Goal: Task Accomplishment & Management: Complete application form

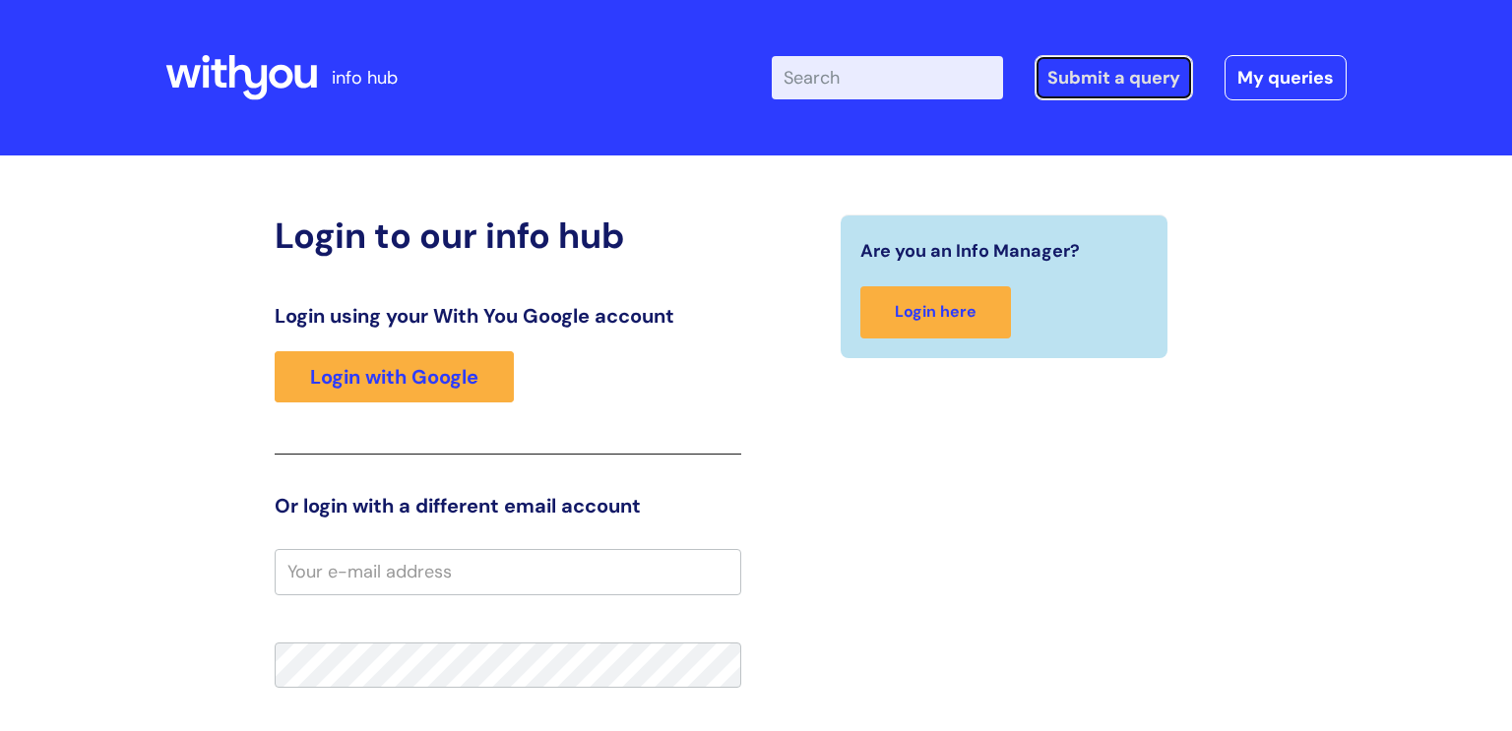
click at [1151, 79] on link "Submit a query" at bounding box center [1113, 77] width 158 height 45
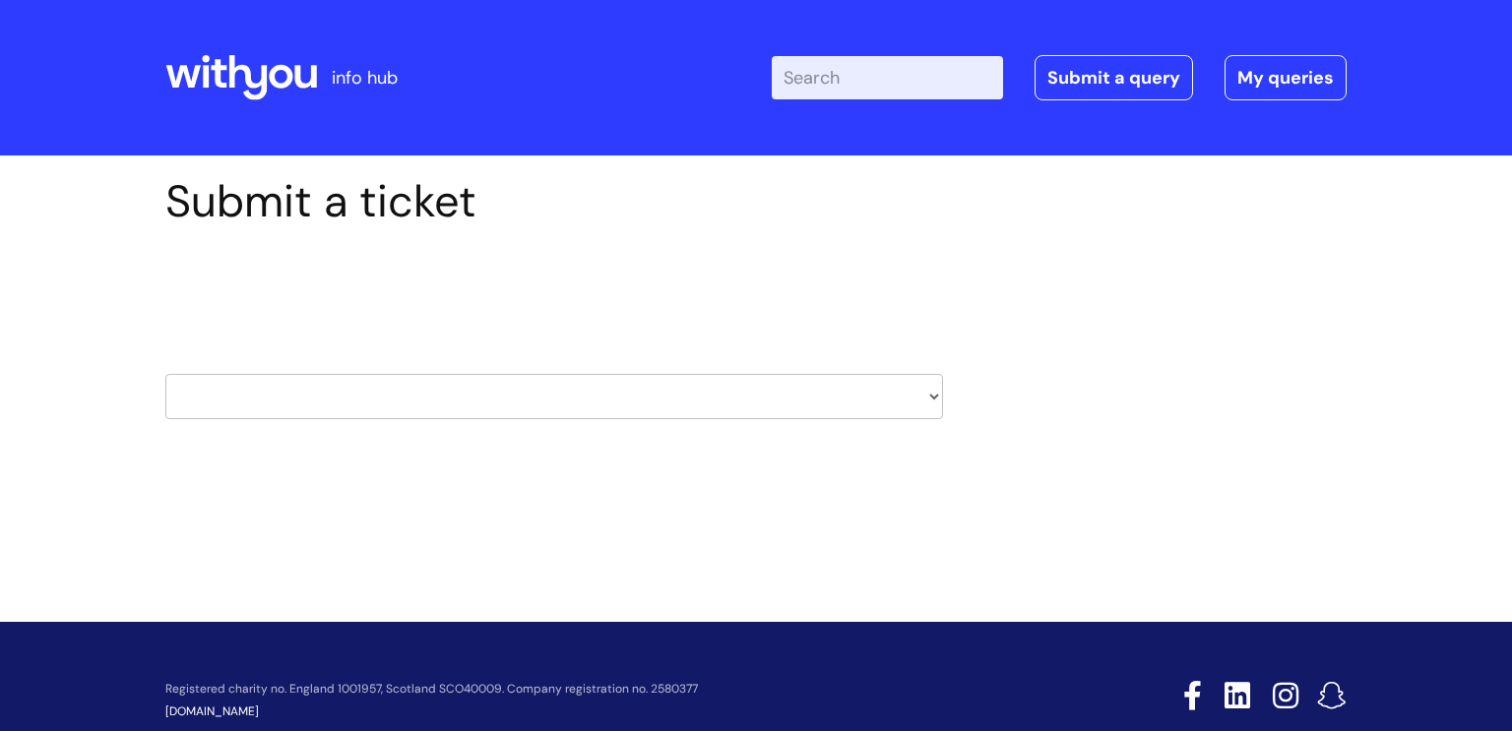
click at [931, 392] on select "HR / People IT and Support Clinical Drug Alerts Finance Accounts Data Support T…" at bounding box center [553, 396] width 777 height 45
select select "it_and_support"
click at [165, 374] on select "HR / People IT and Support Clinical Drug Alerts Finance Accounts Data Support T…" at bounding box center [553, 396] width 777 height 45
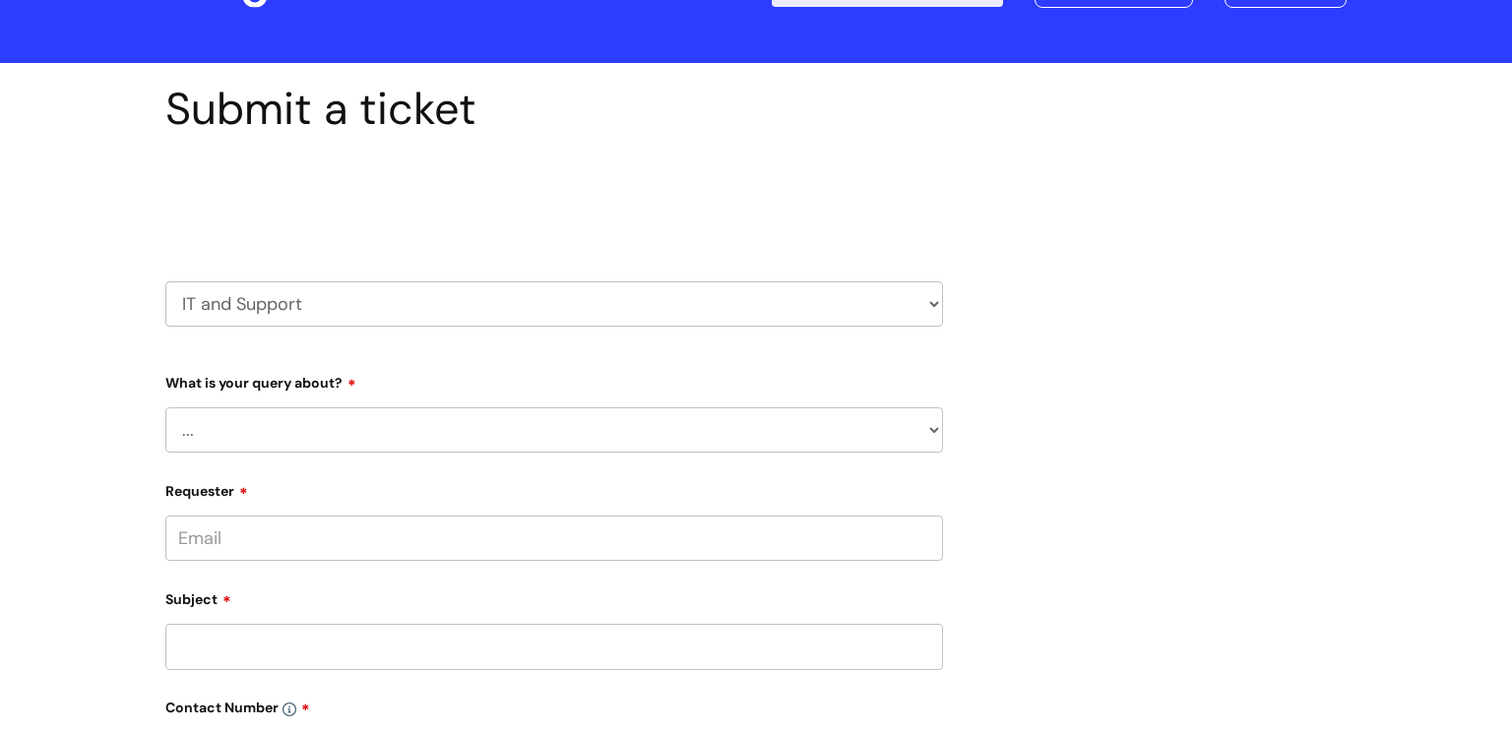
scroll to position [231, 0]
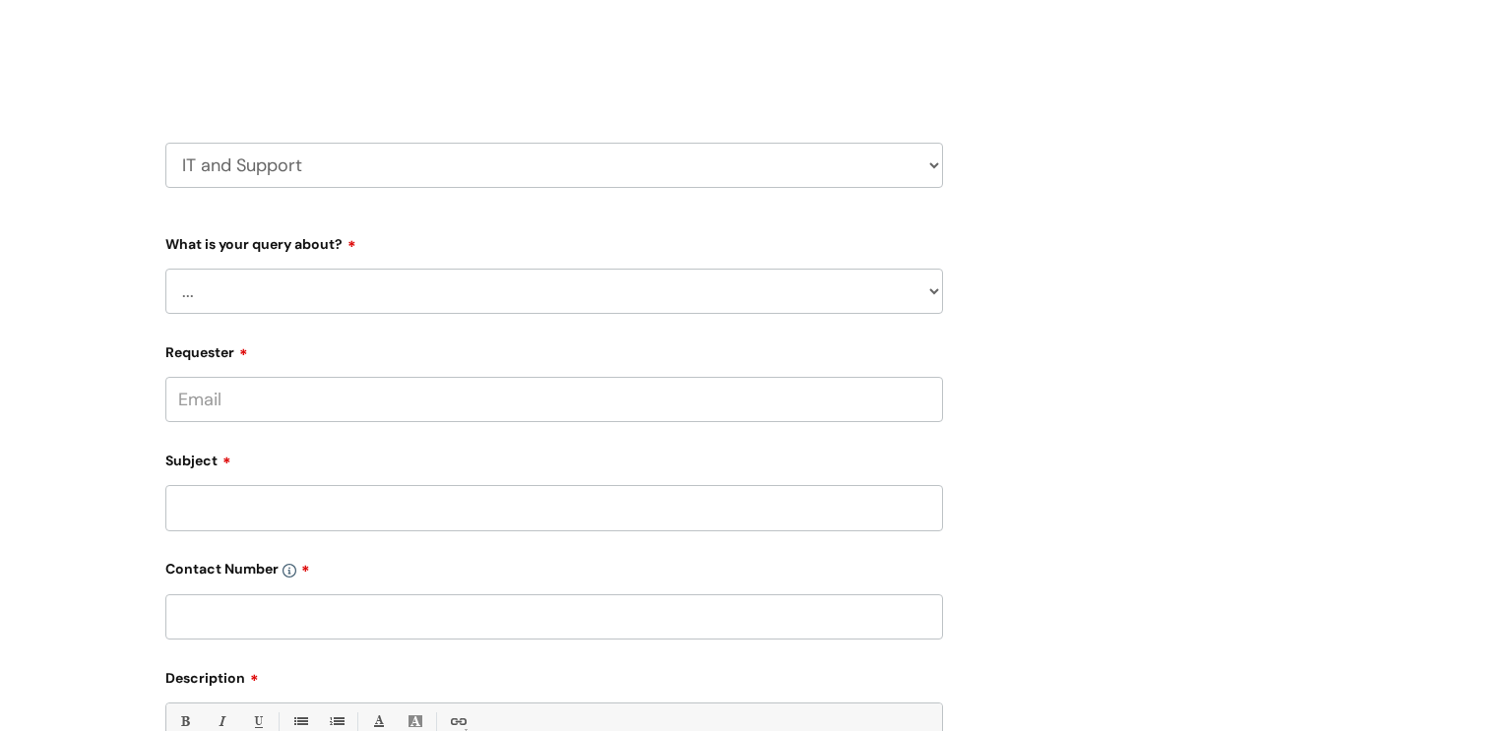
click at [941, 293] on select "... Mobile Phone Reset & MFA Accounts, Starters and Leavers IT Hardware issue I…" at bounding box center [553, 291] width 777 height 45
select select "System/software"
click at [165, 269] on select "... Mobile Phone Reset & MFA Accounts, Starters and Leavers IT Hardware issue I…" at bounding box center [553, 291] width 777 height 45
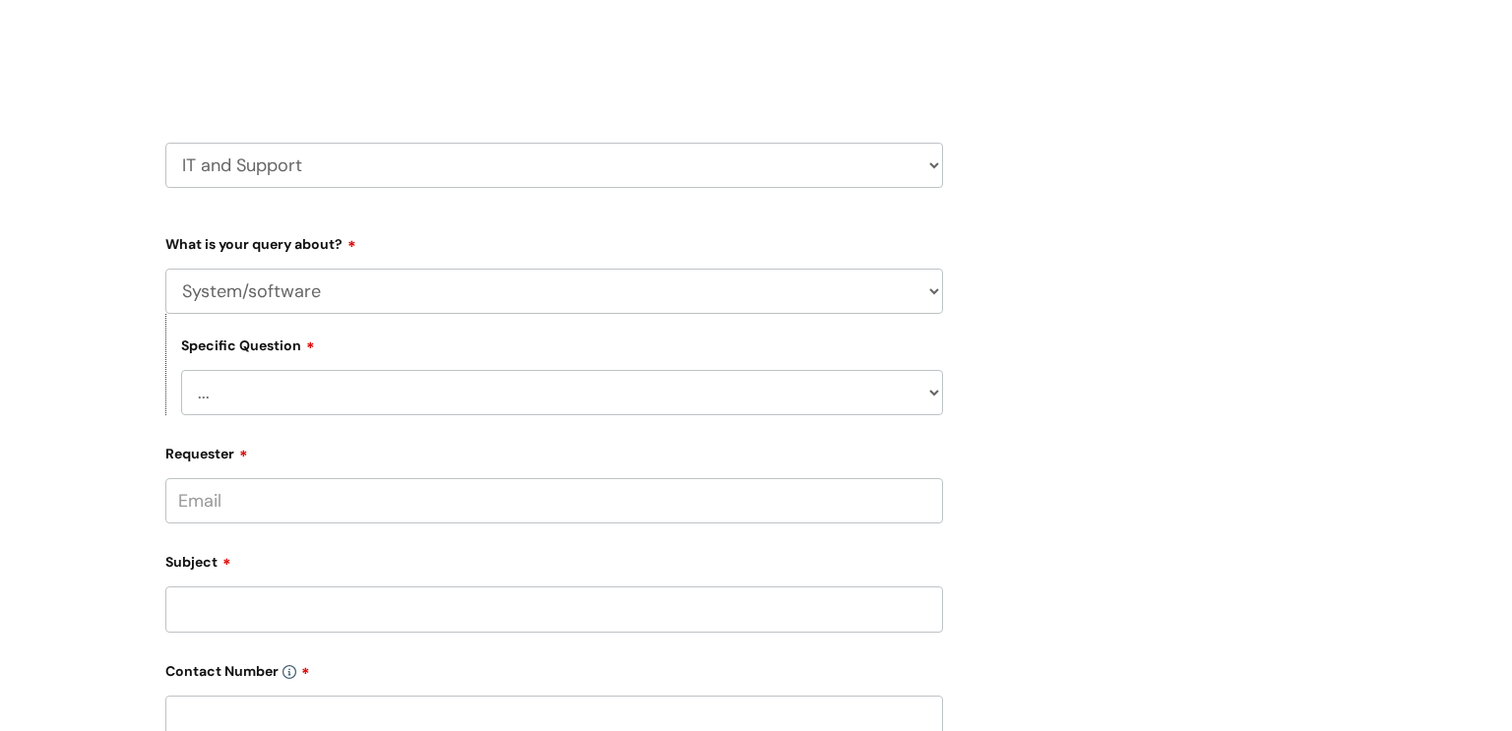
click at [226, 386] on select "... Halo PCMIS Iaptus NHS Email CJSM Email Mitel Another System Google (Workspa…" at bounding box center [562, 392] width 762 height 45
select select "Another System"
click at [181, 370] on select "... Halo PCMIS Iaptus NHS Email CJSM Email Mitel Another System Google (Workspa…" at bounding box center [562, 392] width 762 height 45
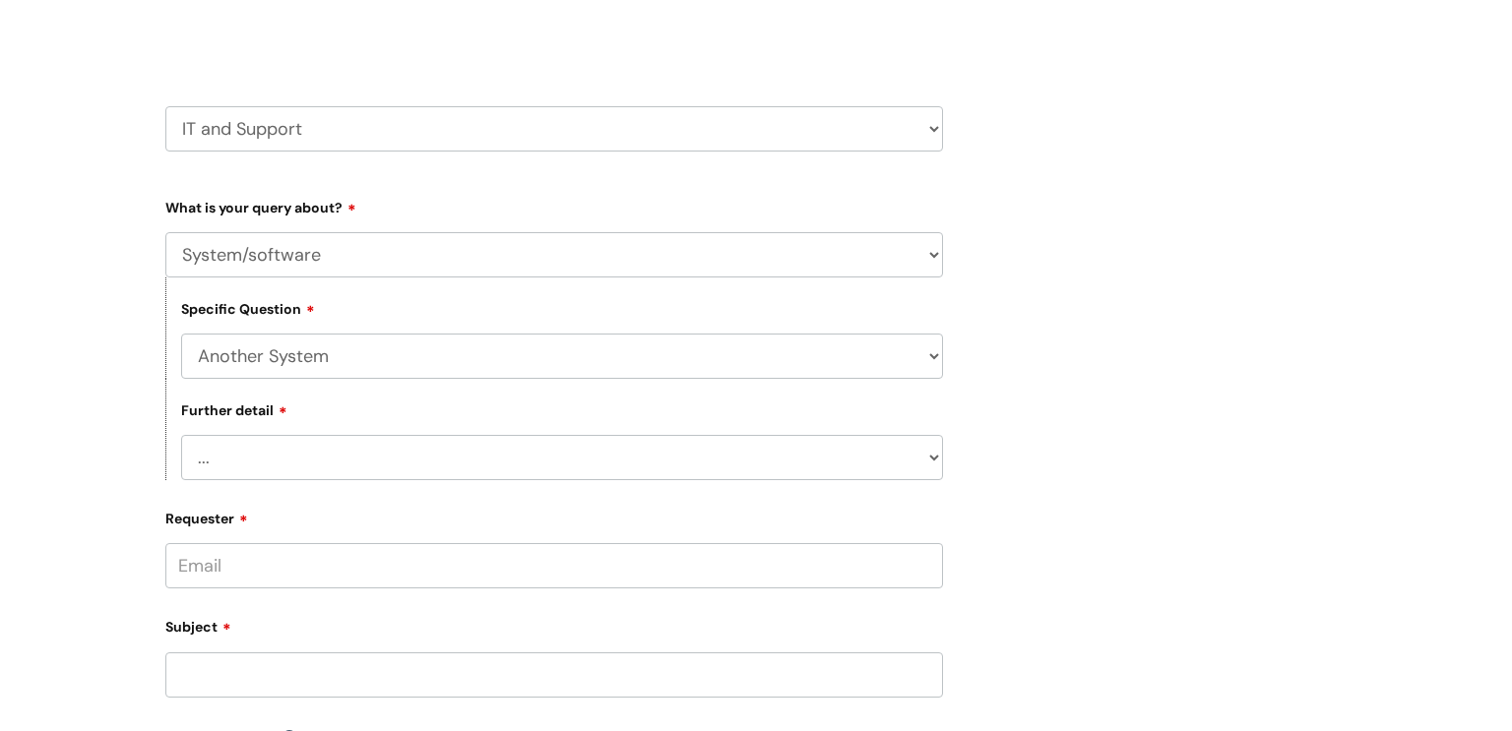
scroll to position [290, 0]
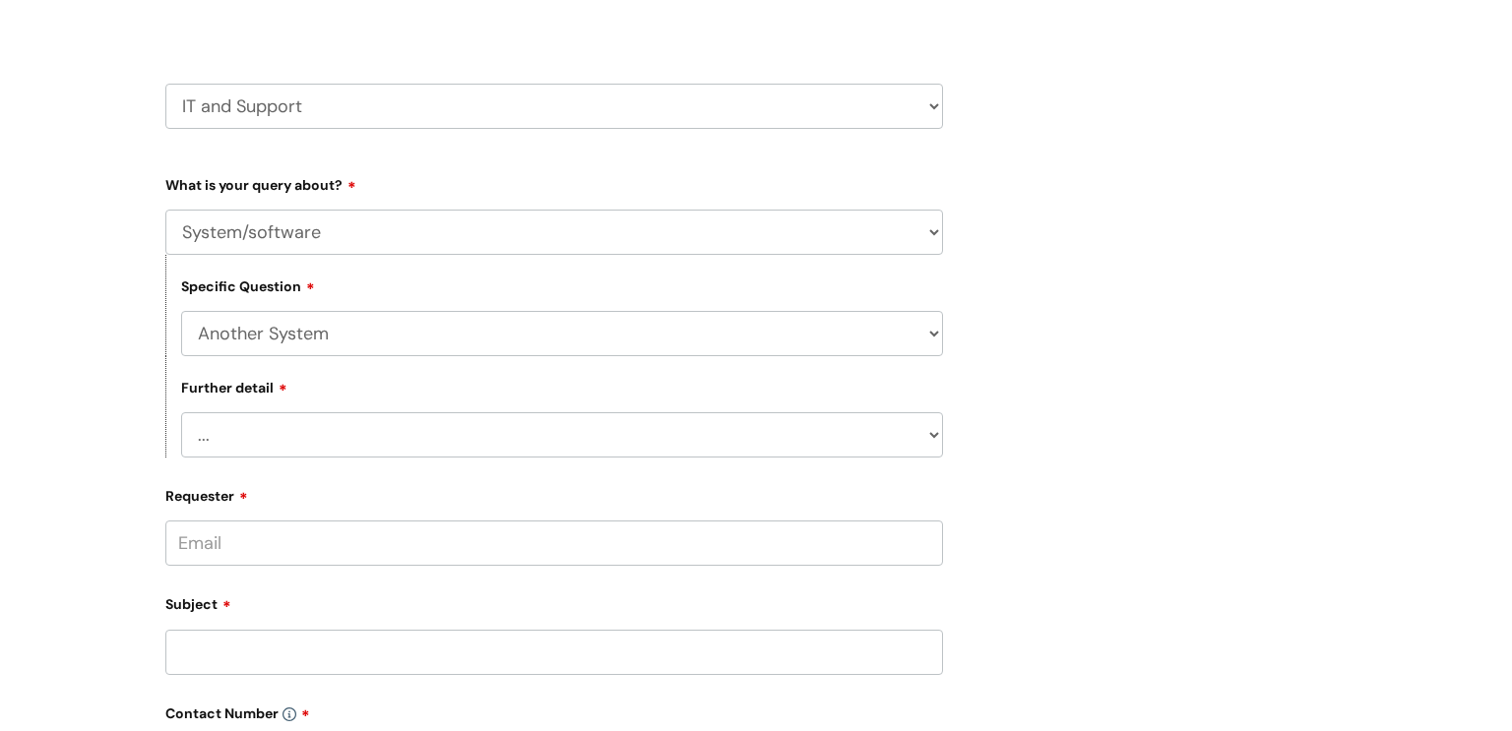
click at [351, 433] on select "... I’ve got a login issue Something else" at bounding box center [562, 434] width 762 height 45
select select "Something else"
click at [181, 413] on select "... I’ve got a login issue Something else" at bounding box center [562, 434] width 762 height 45
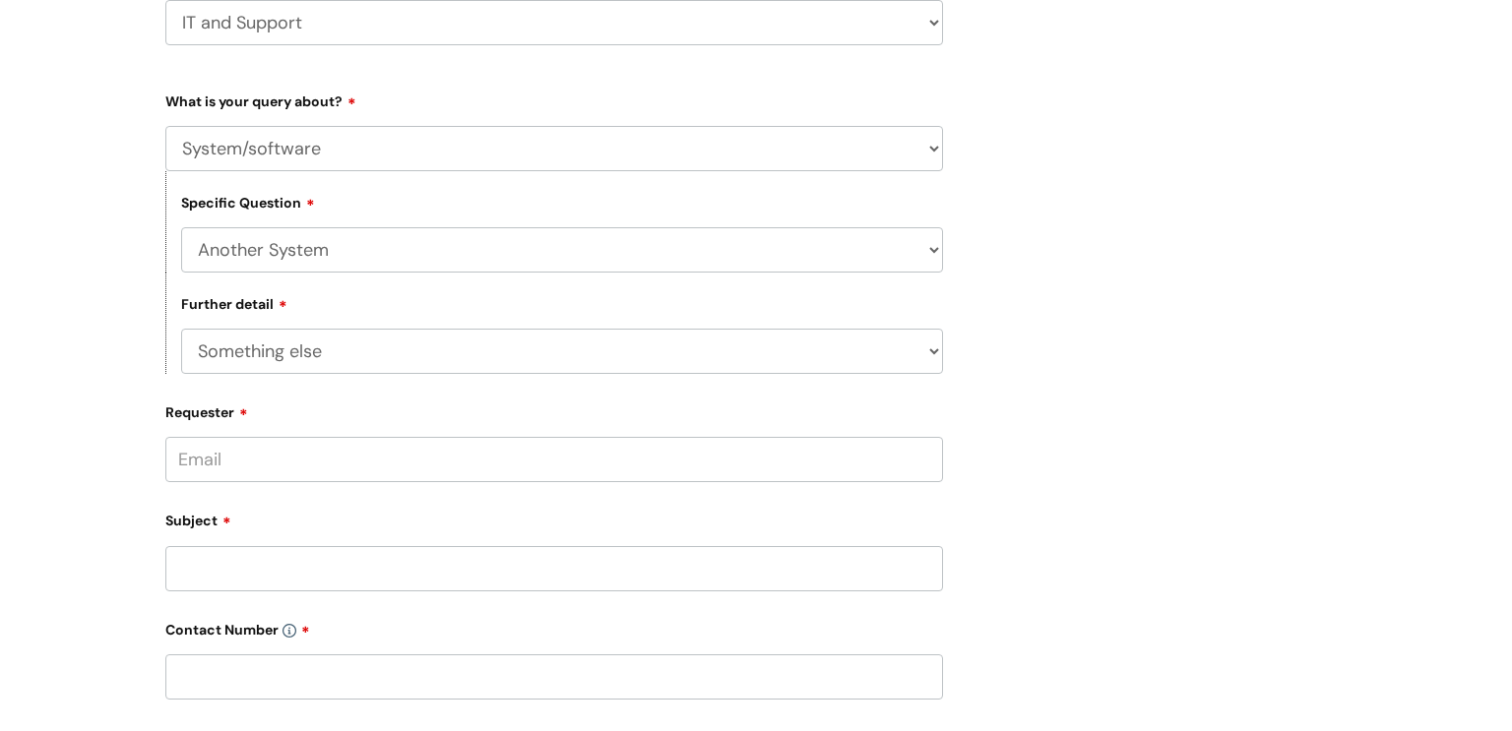
scroll to position [437, 0]
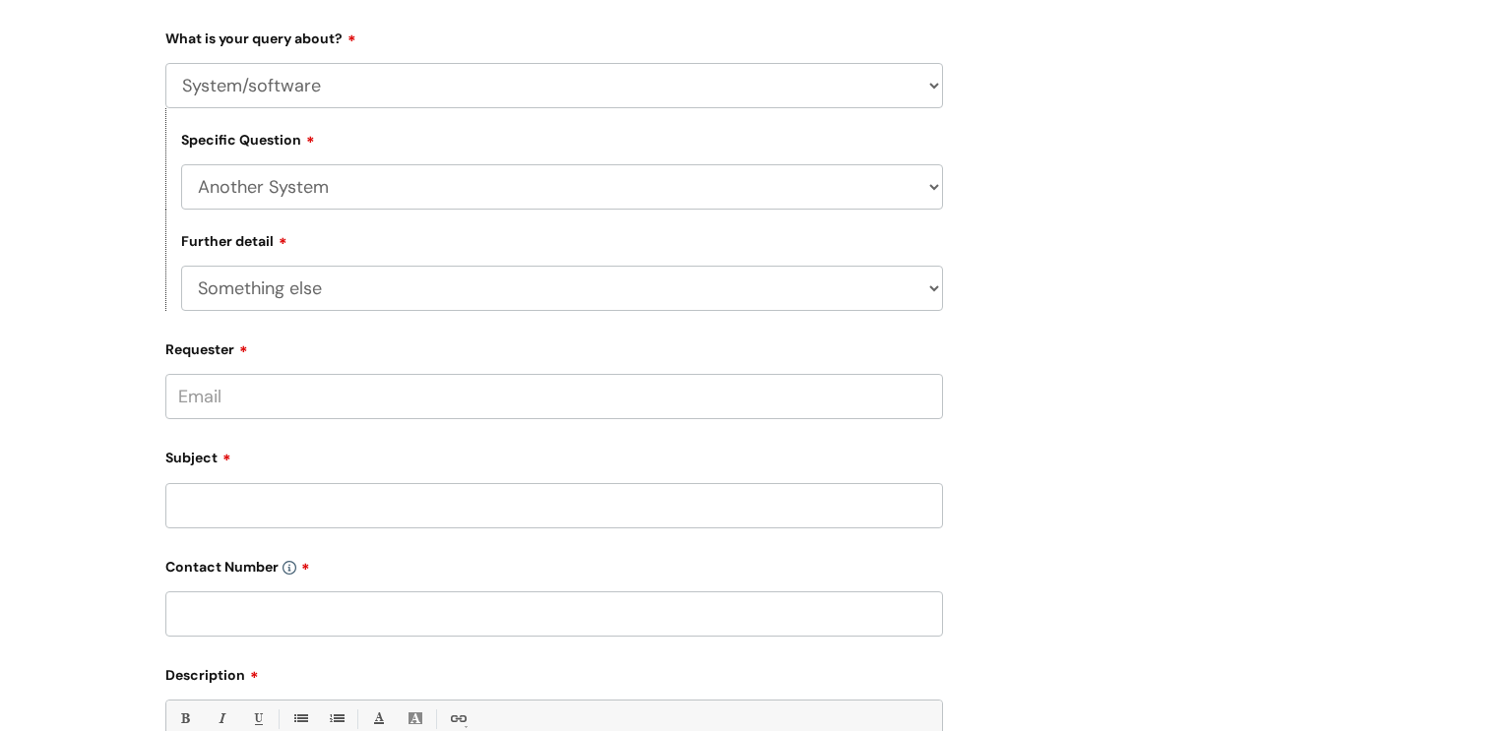
click at [268, 412] on input "Requester" at bounding box center [553, 396] width 777 height 45
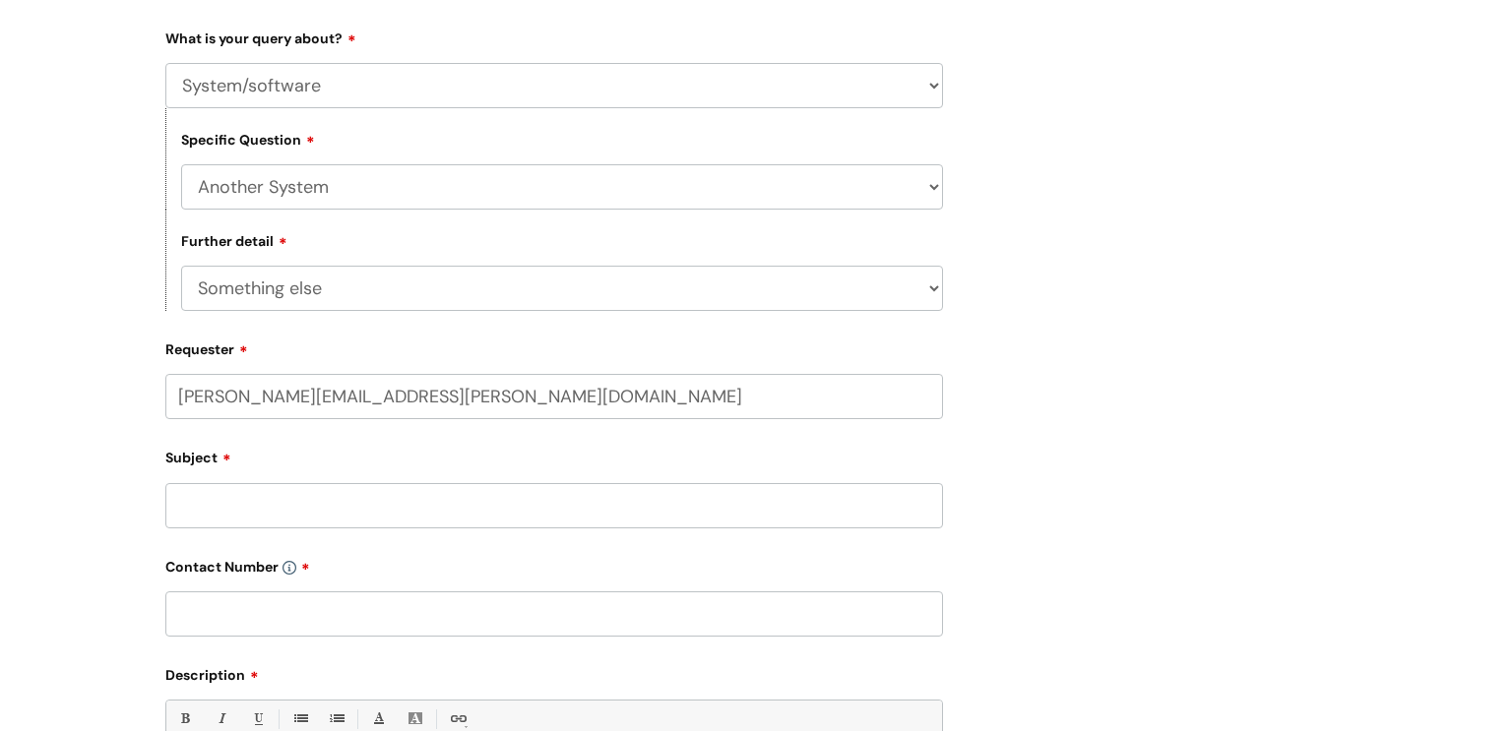
type input "sarah.melendez@wearewithyou.org.uk"
click at [176, 512] on input "Subject" at bounding box center [553, 519] width 777 height 45
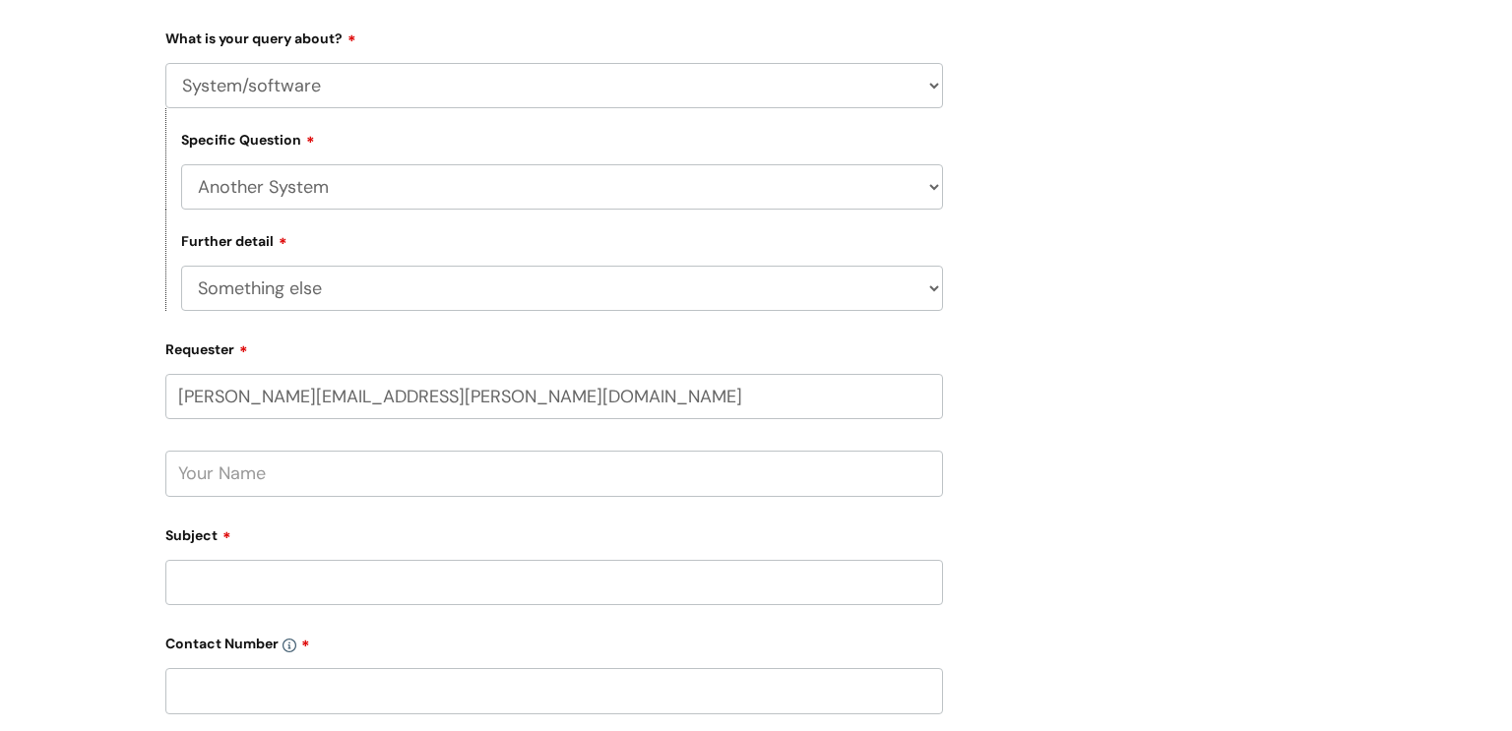
click at [219, 482] on input "text" at bounding box center [553, 473] width 777 height 45
type input "Sarah Melendez"
click at [264, 600] on input "Subject" at bounding box center [553, 582] width 777 height 45
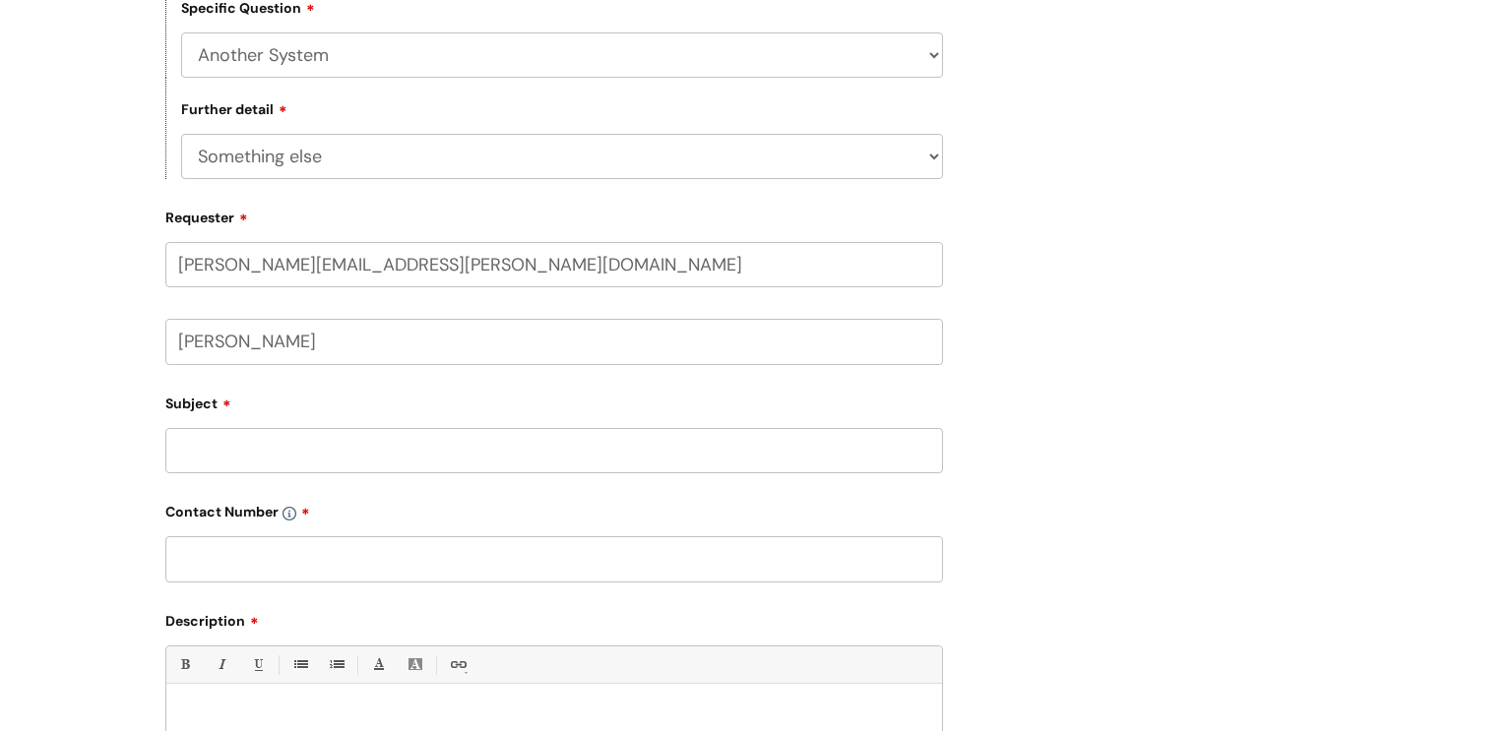
scroll to position [594, 0]
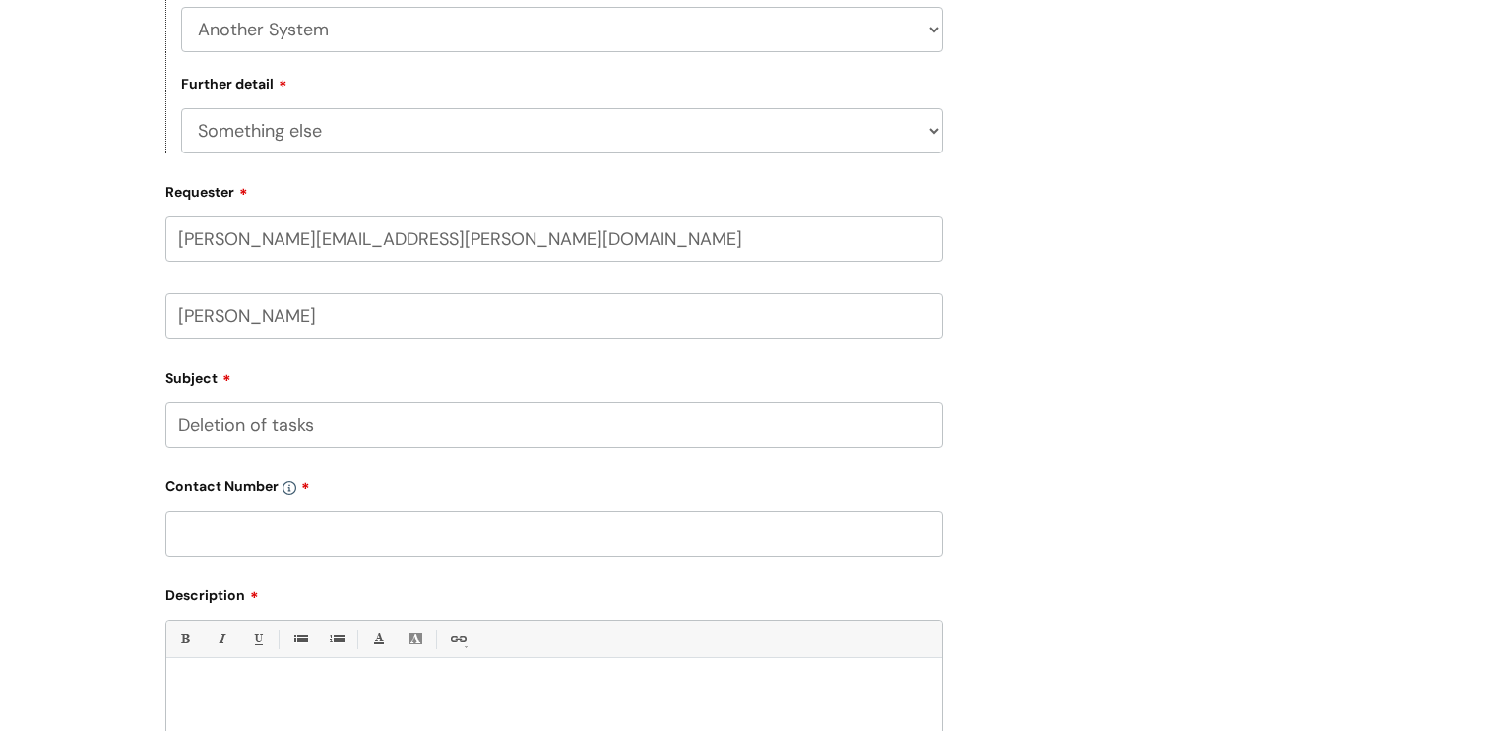
type input "Deletion of tasks"
click at [235, 512] on input "text" at bounding box center [553, 533] width 777 height 45
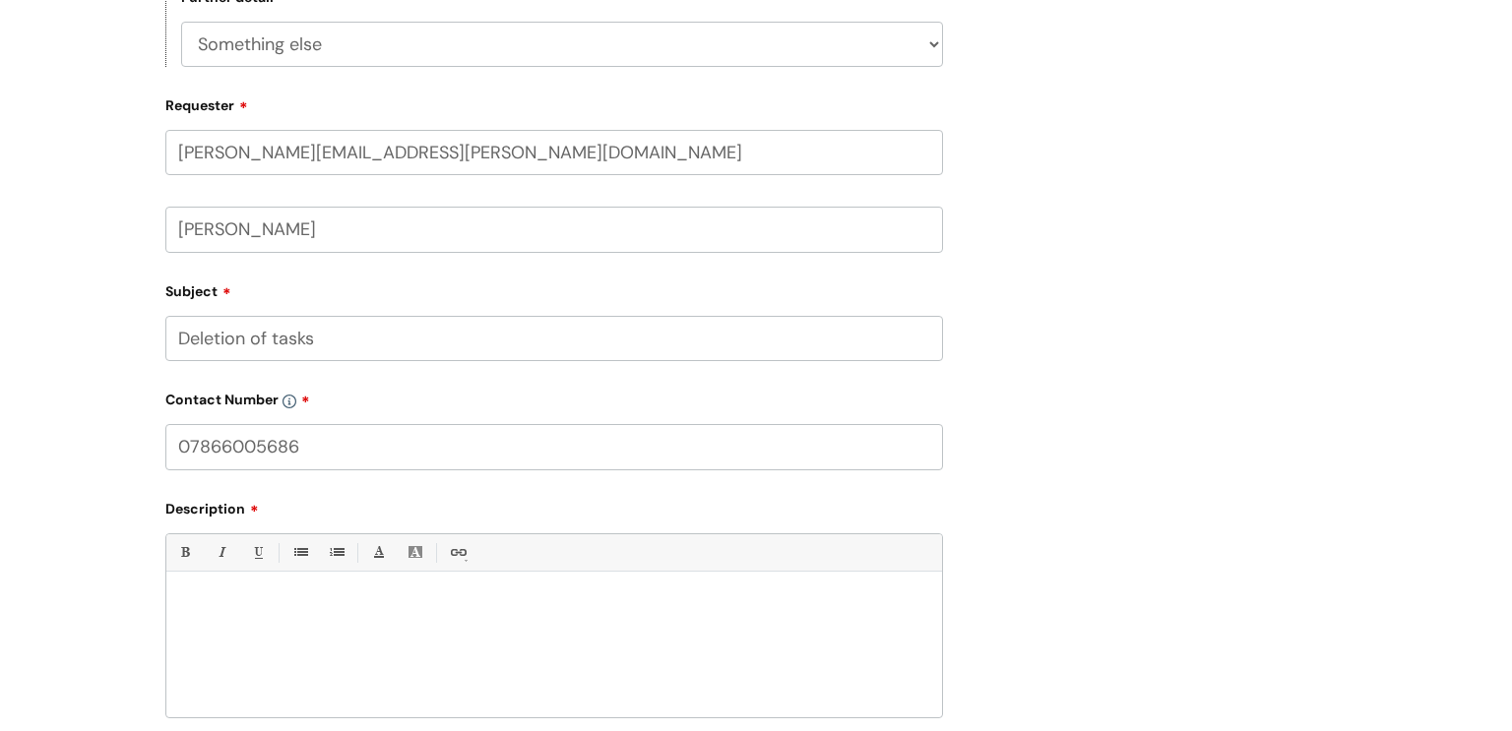
scroll to position [689, 0]
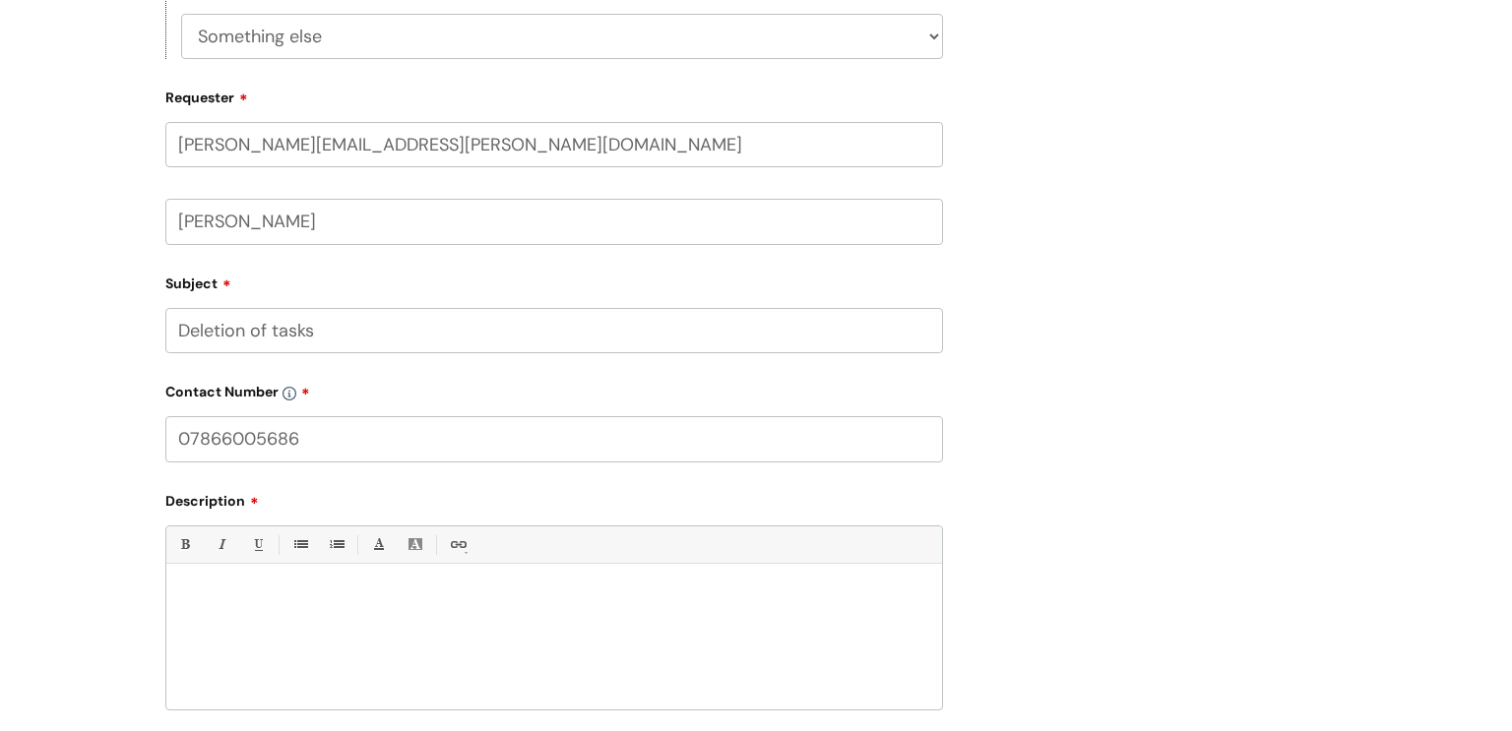
type input "07866005686"
drag, startPoint x: 240, startPoint y: 617, endPoint x: 358, endPoint y: 528, distance: 147.6
click at [240, 614] on div at bounding box center [553, 642] width 775 height 136
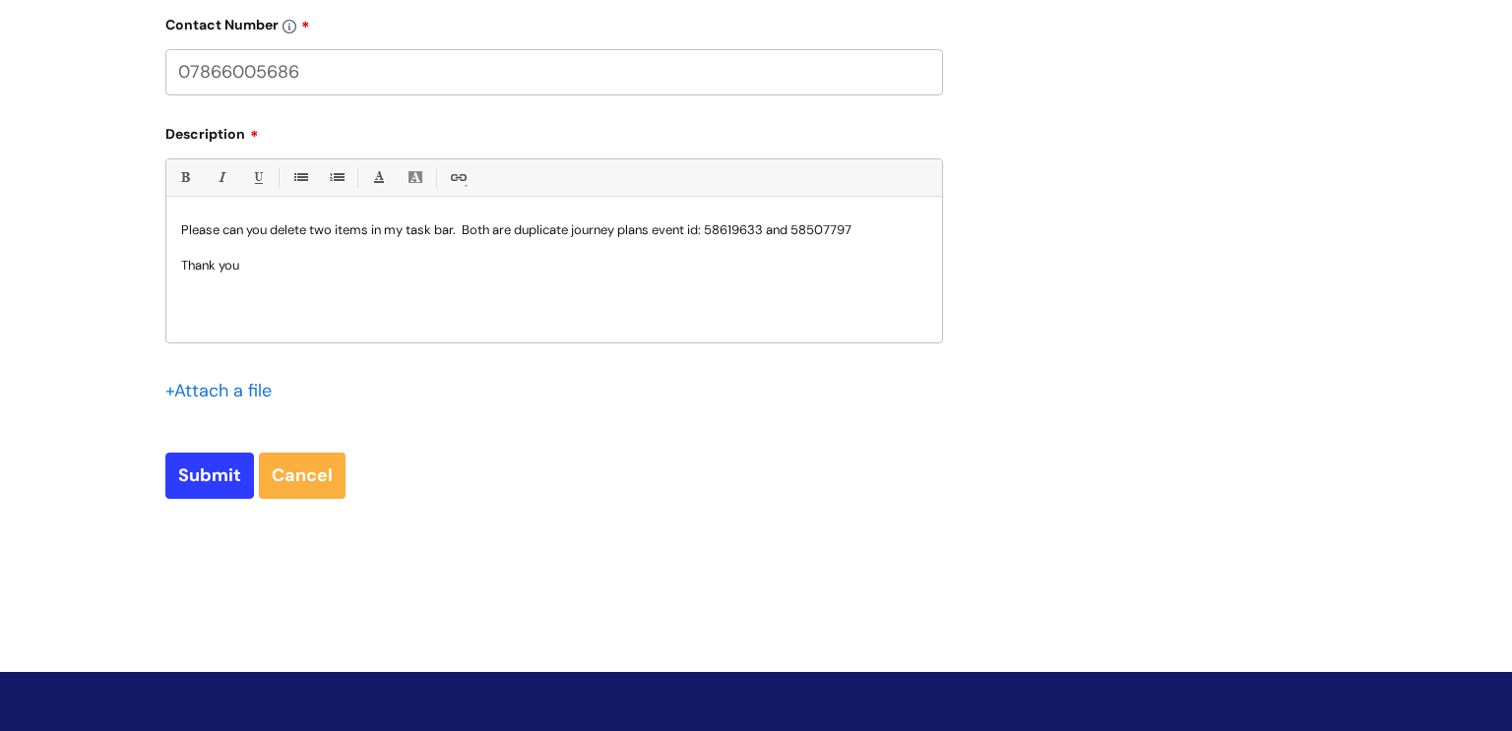
scroll to position [1134, 0]
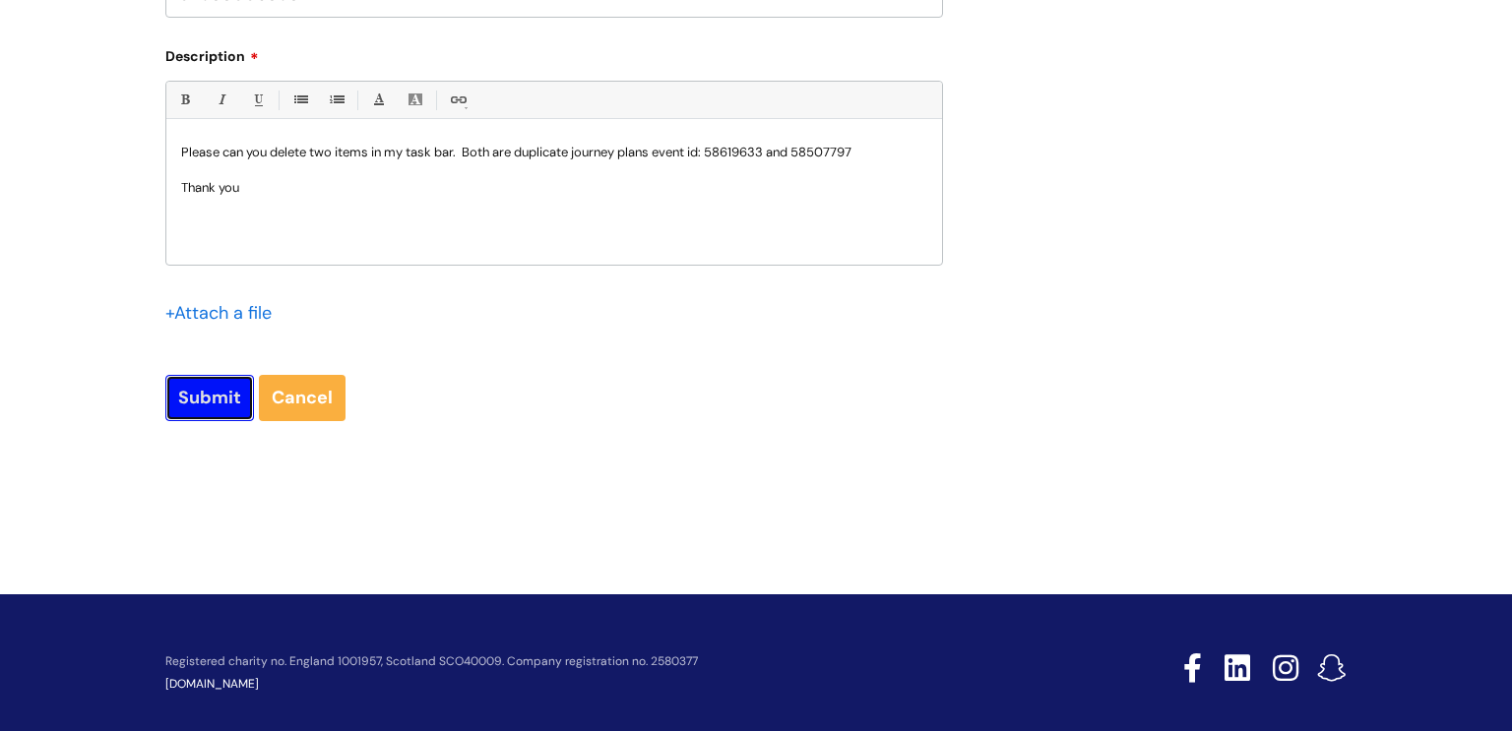
click at [206, 403] on input "Submit" at bounding box center [209, 397] width 89 height 45
type input "Please Wait..."
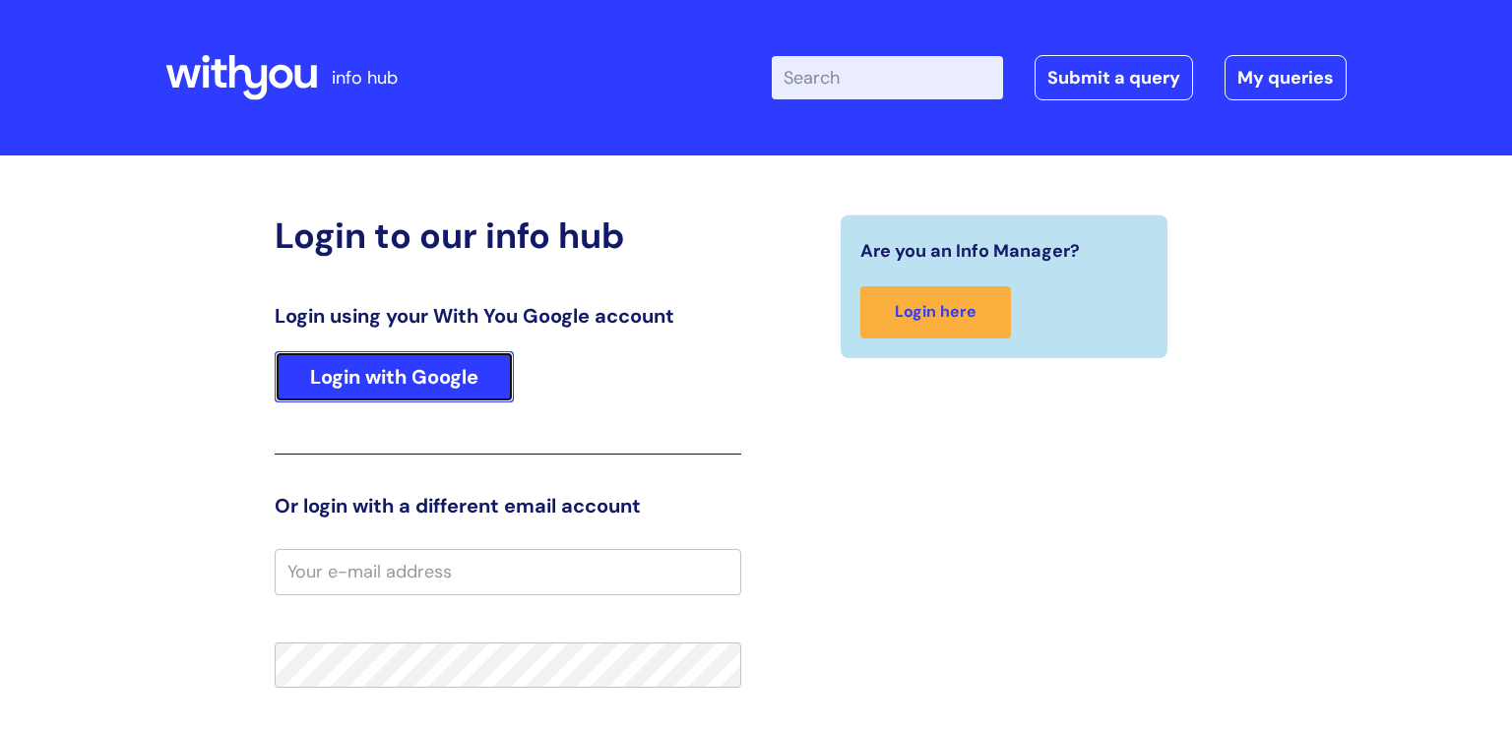
click at [423, 371] on link "Login with Google" at bounding box center [394, 376] width 239 height 51
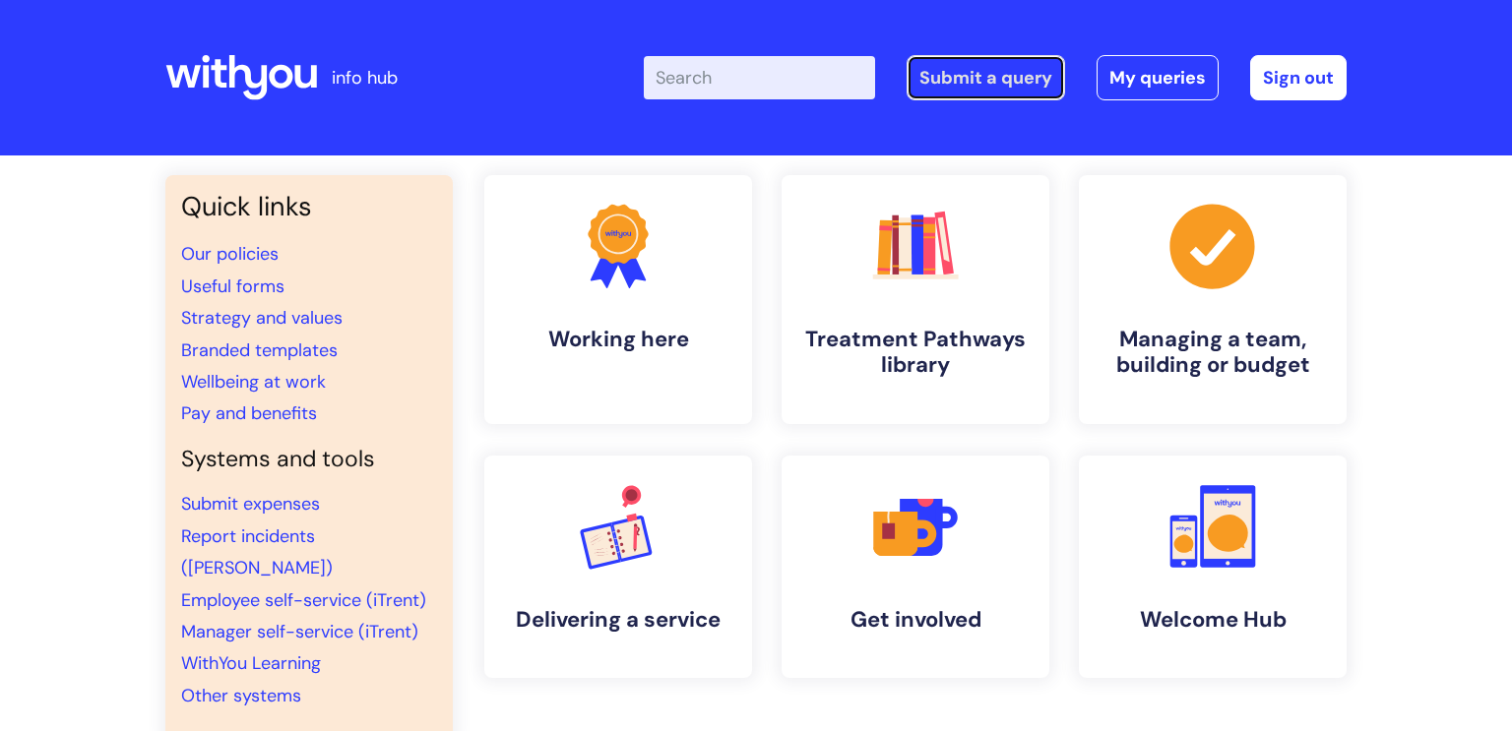
click at [998, 70] on link "Submit a query" at bounding box center [985, 77] width 158 height 45
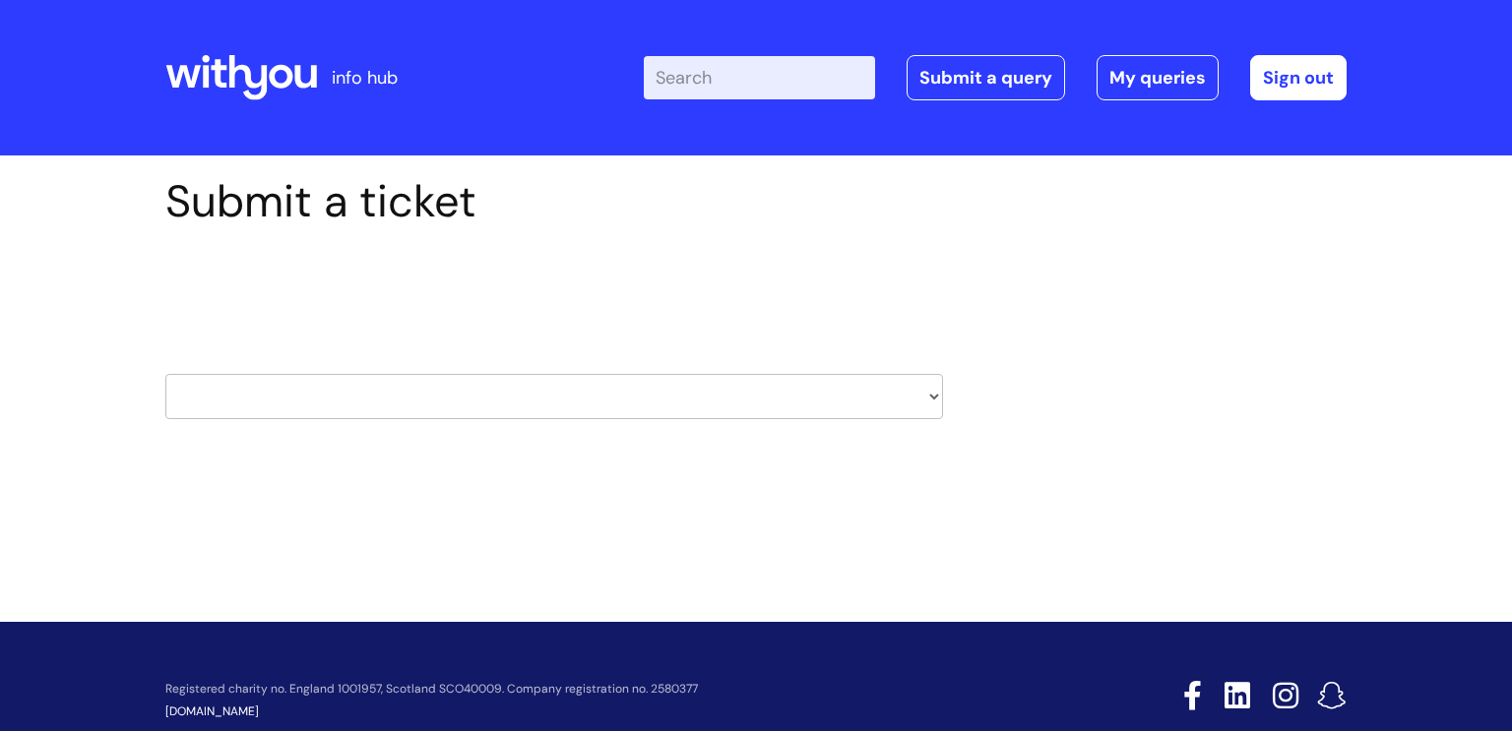
click at [936, 392] on select "HR / People IT and Support Clinical Drug Alerts Finance Accounts Data Support T…" at bounding box center [553, 396] width 777 height 45
select select "it_and_support"
click at [165, 374] on select "HR / People IT and Support Clinical Drug Alerts Finance Accounts Data Support T…" at bounding box center [553, 396] width 777 height 45
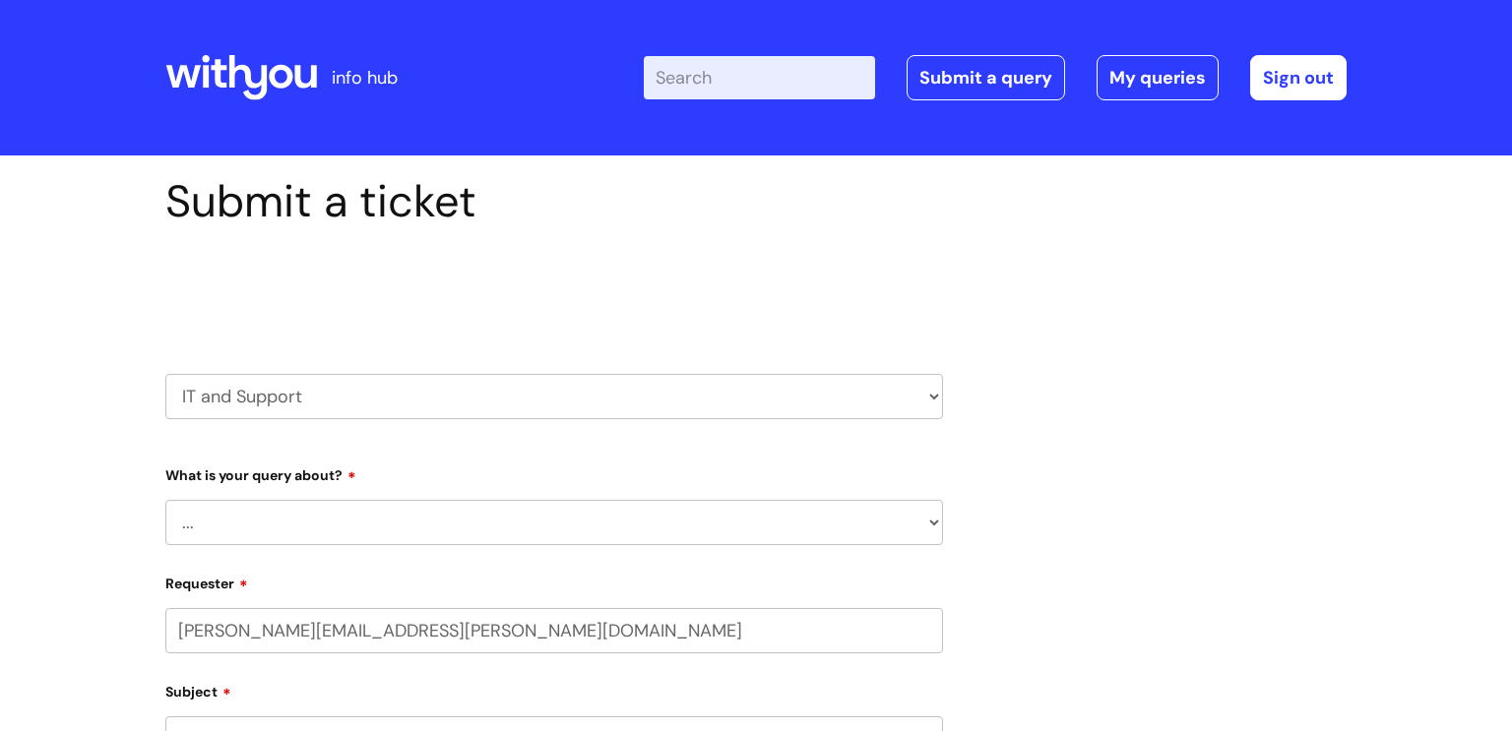
select select "80004286540"
click at [308, 519] on select "... Mobile Phone Reset & MFA Accounts, Starters and Leavers IT Hardware issue I…" at bounding box center [553, 522] width 777 height 45
select select "Something Else"
click at [165, 500] on select "... Mobile Phone Reset & MFA Accounts, Starters and Leavers IT Hardware issue I…" at bounding box center [553, 522] width 777 height 45
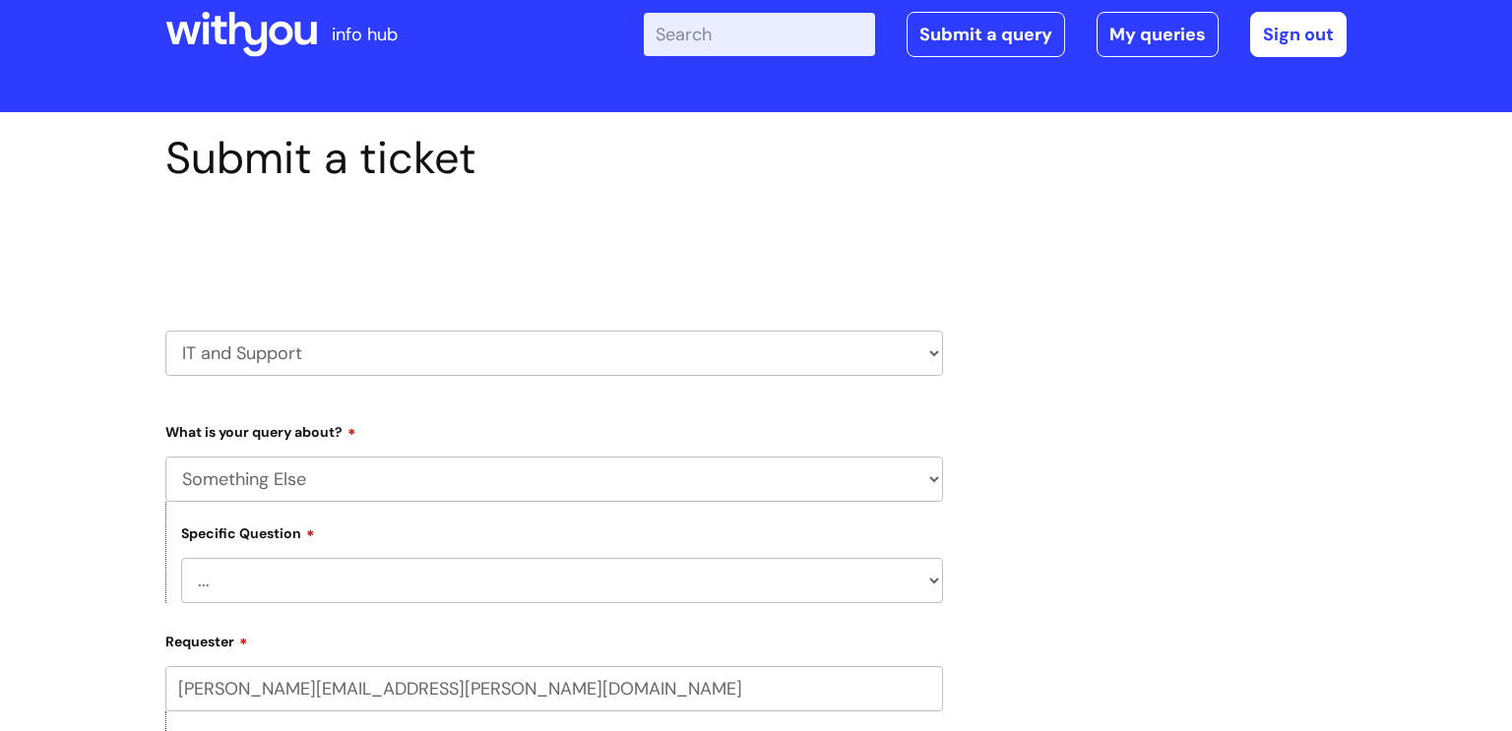
scroll to position [61, 0]
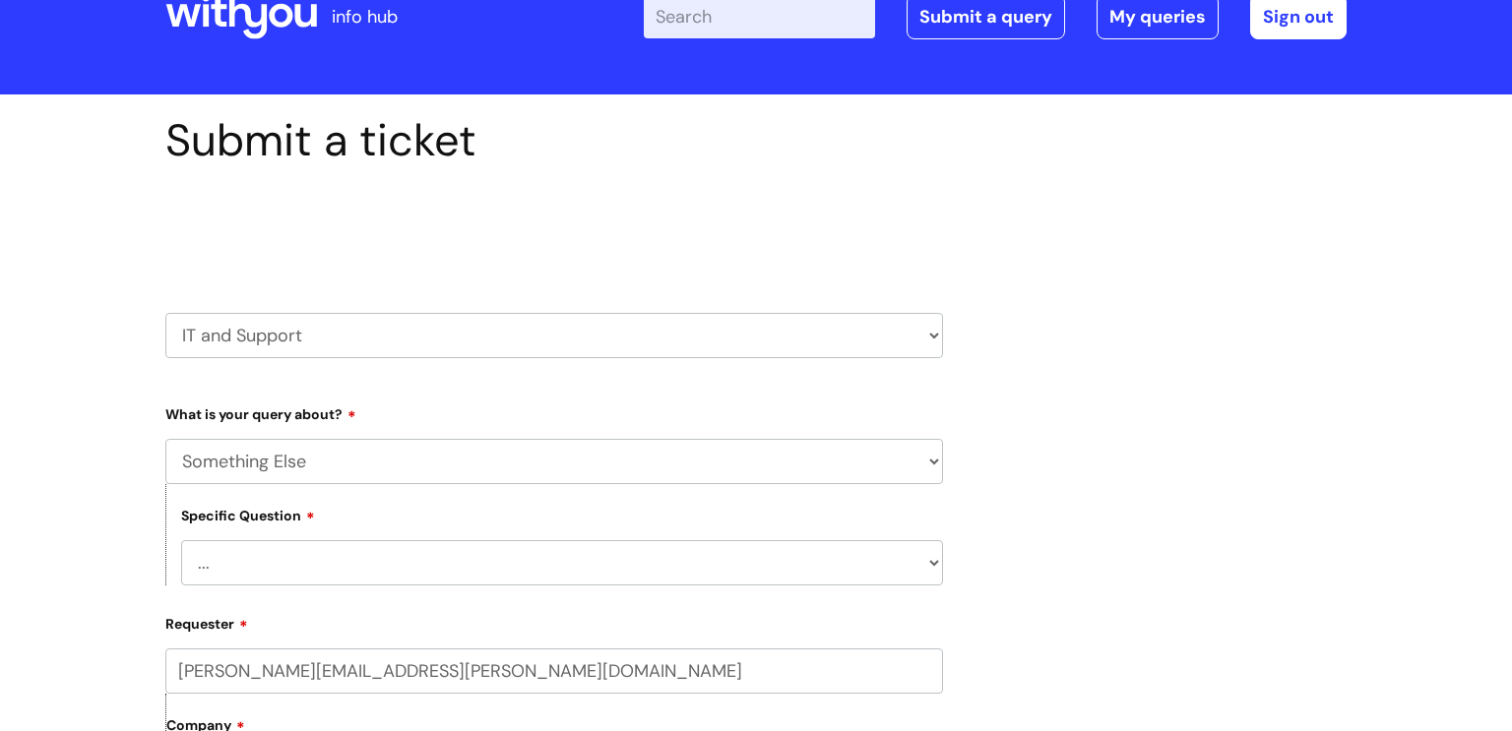
click at [934, 565] on select "... My problem is not listed" at bounding box center [562, 562] width 762 height 45
select select "My problem is not listed"
click at [181, 540] on select "... My problem is not listed" at bounding box center [562, 562] width 762 height 45
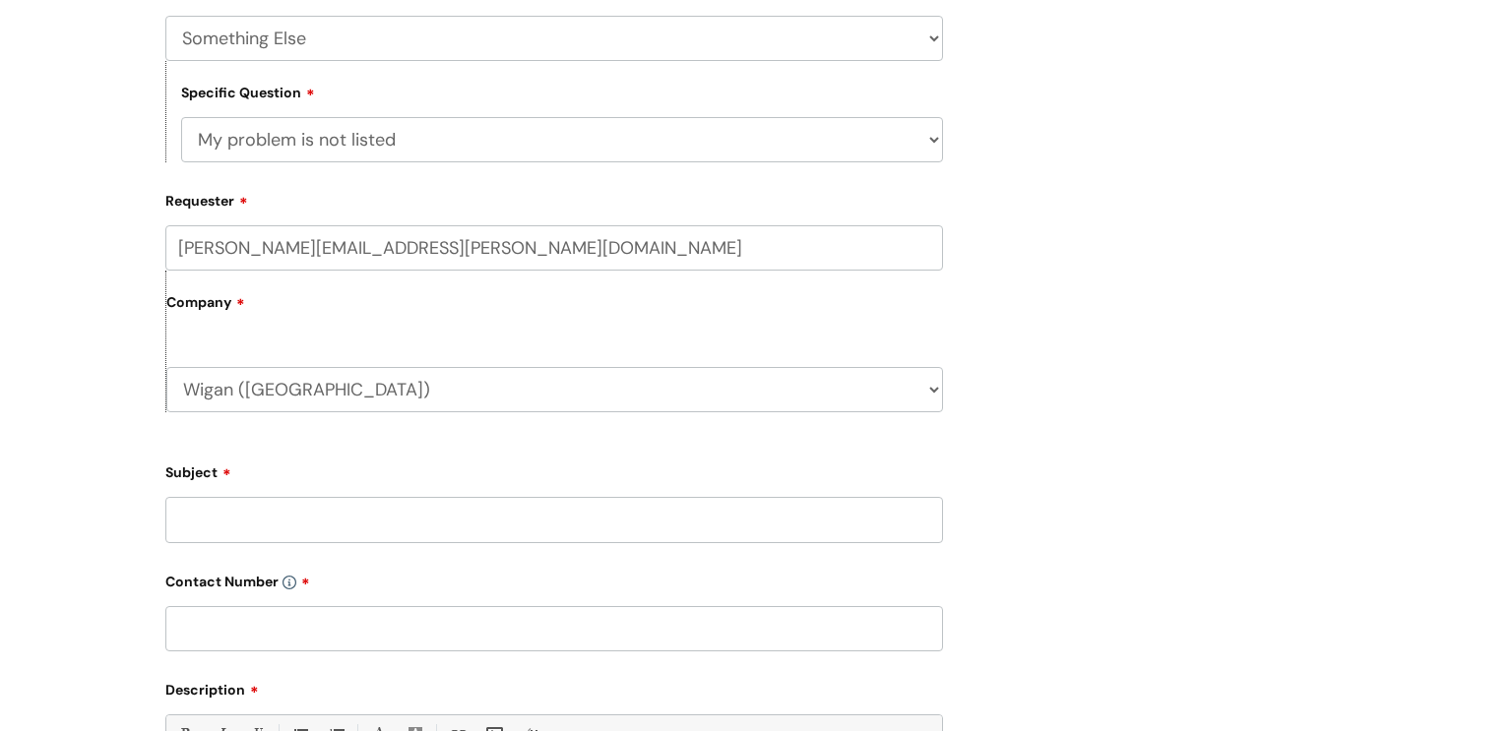
scroll to position [512, 0]
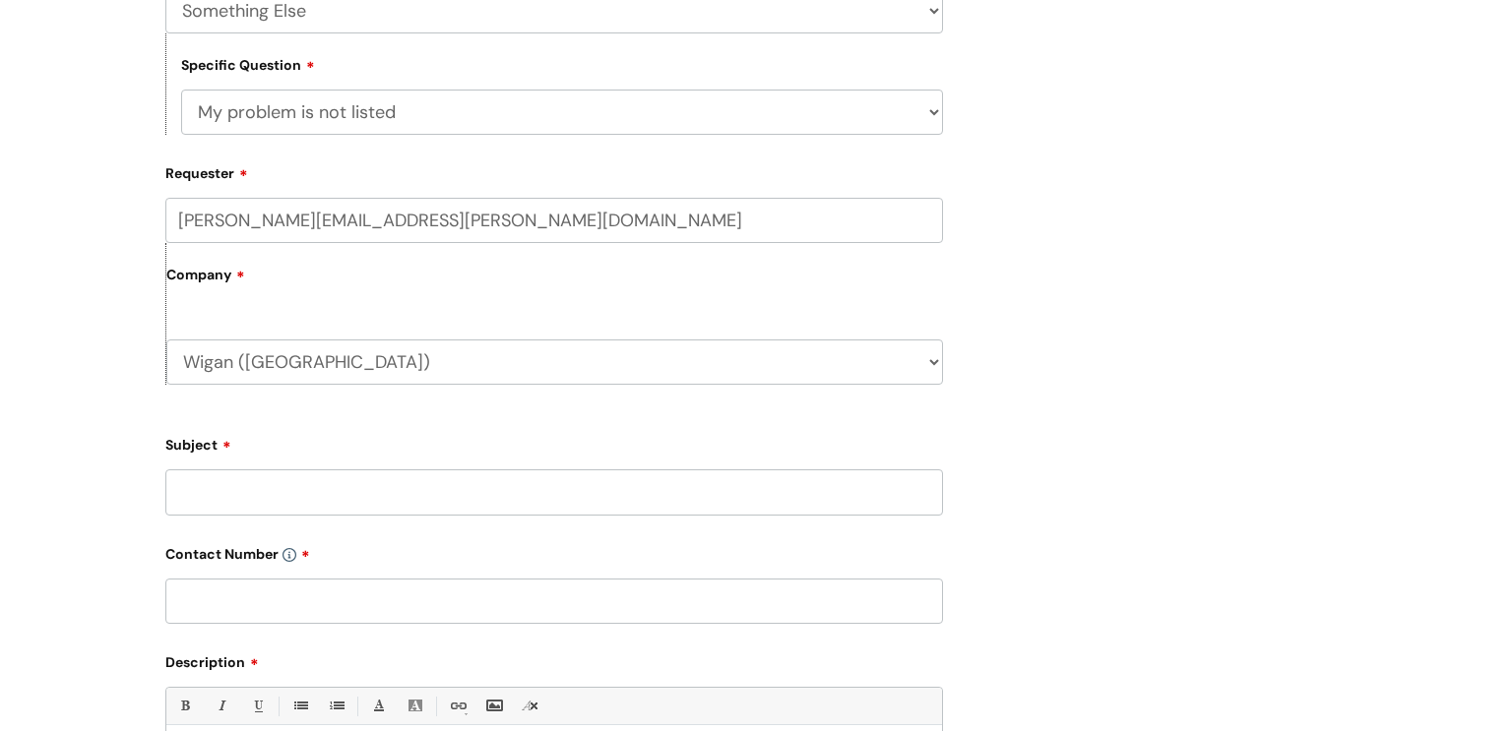
click at [189, 487] on input "Subject" at bounding box center [553, 491] width 777 height 45
type input "task deletion"
click at [284, 603] on input "text" at bounding box center [553, 601] width 777 height 45
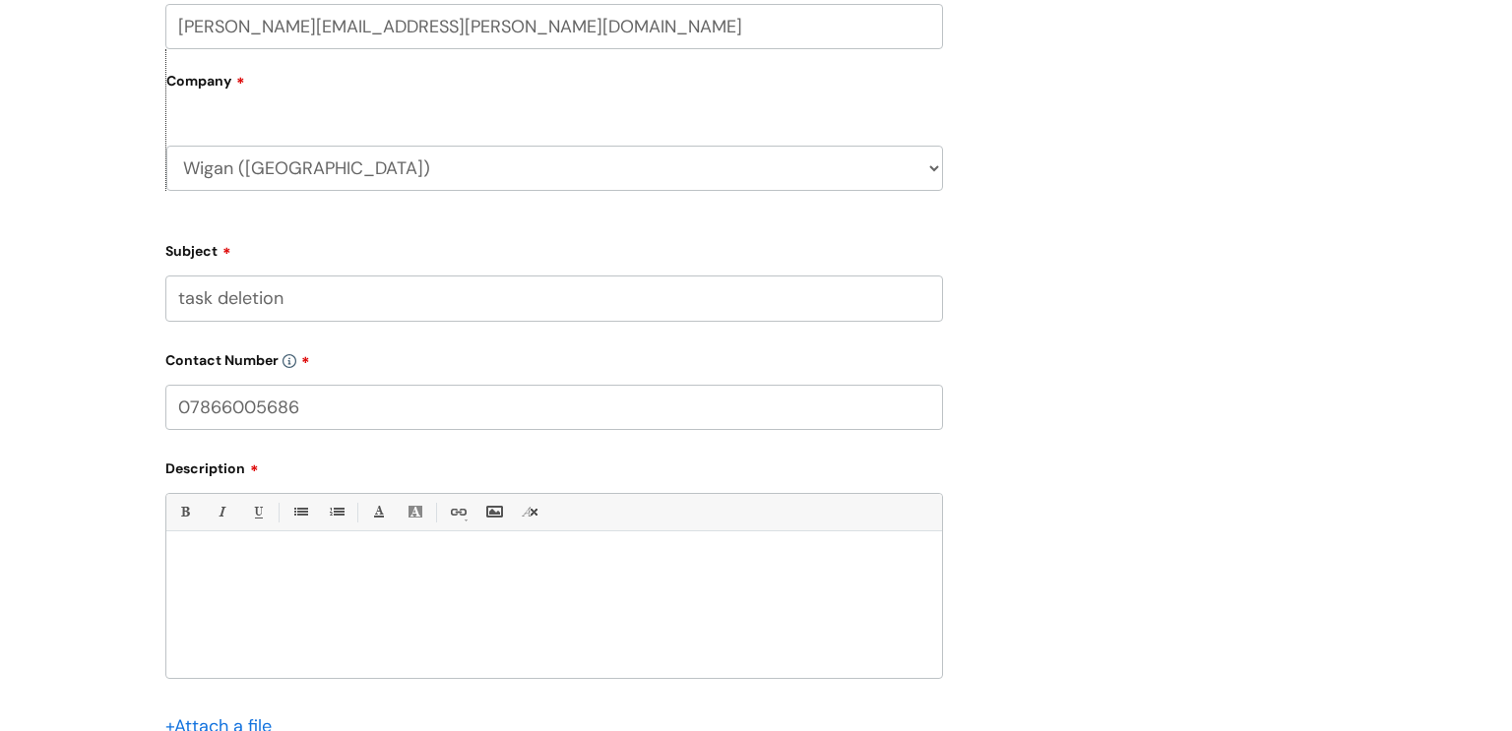
scroll to position [707, 0]
type input "07866005686"
click at [292, 573] on p at bounding box center [554, 565] width 746 height 18
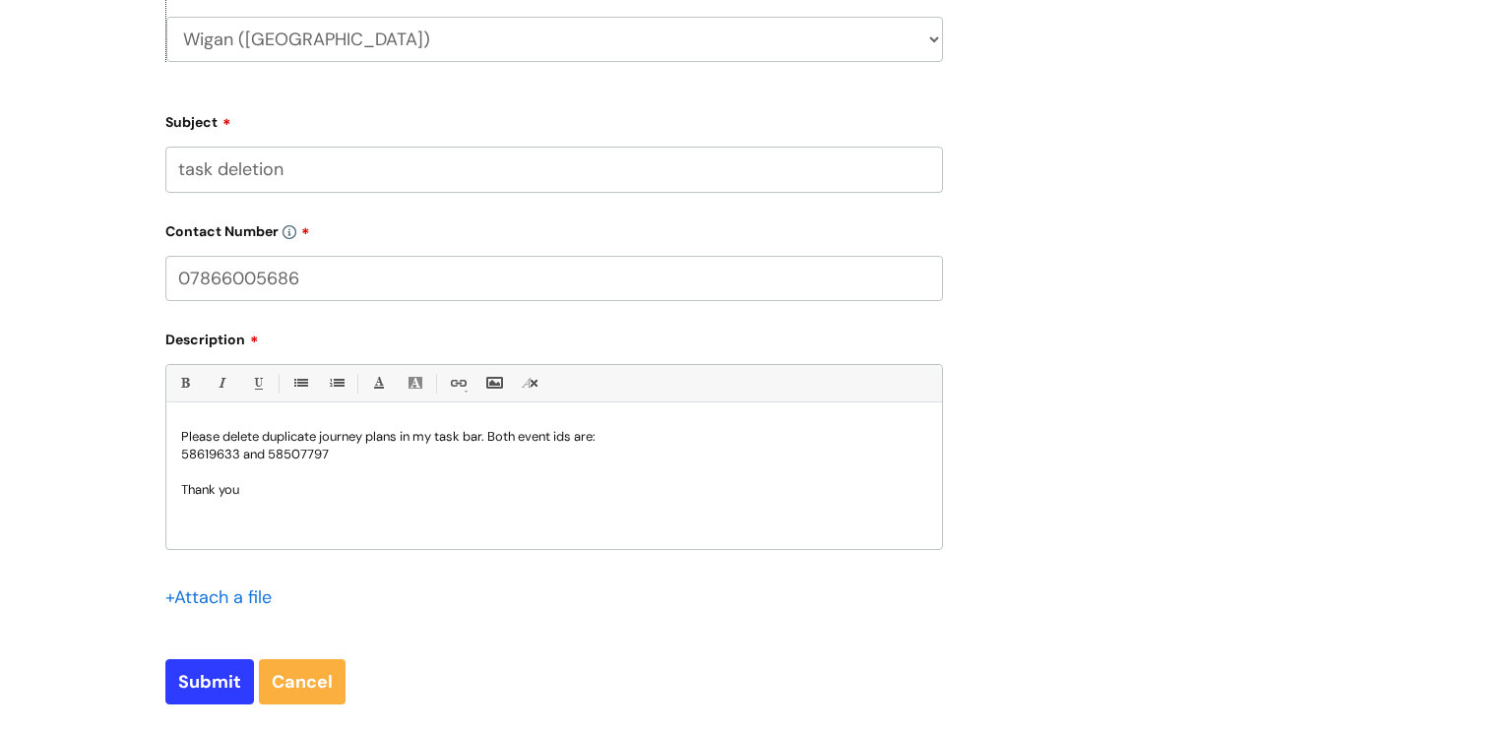
scroll to position [862, 0]
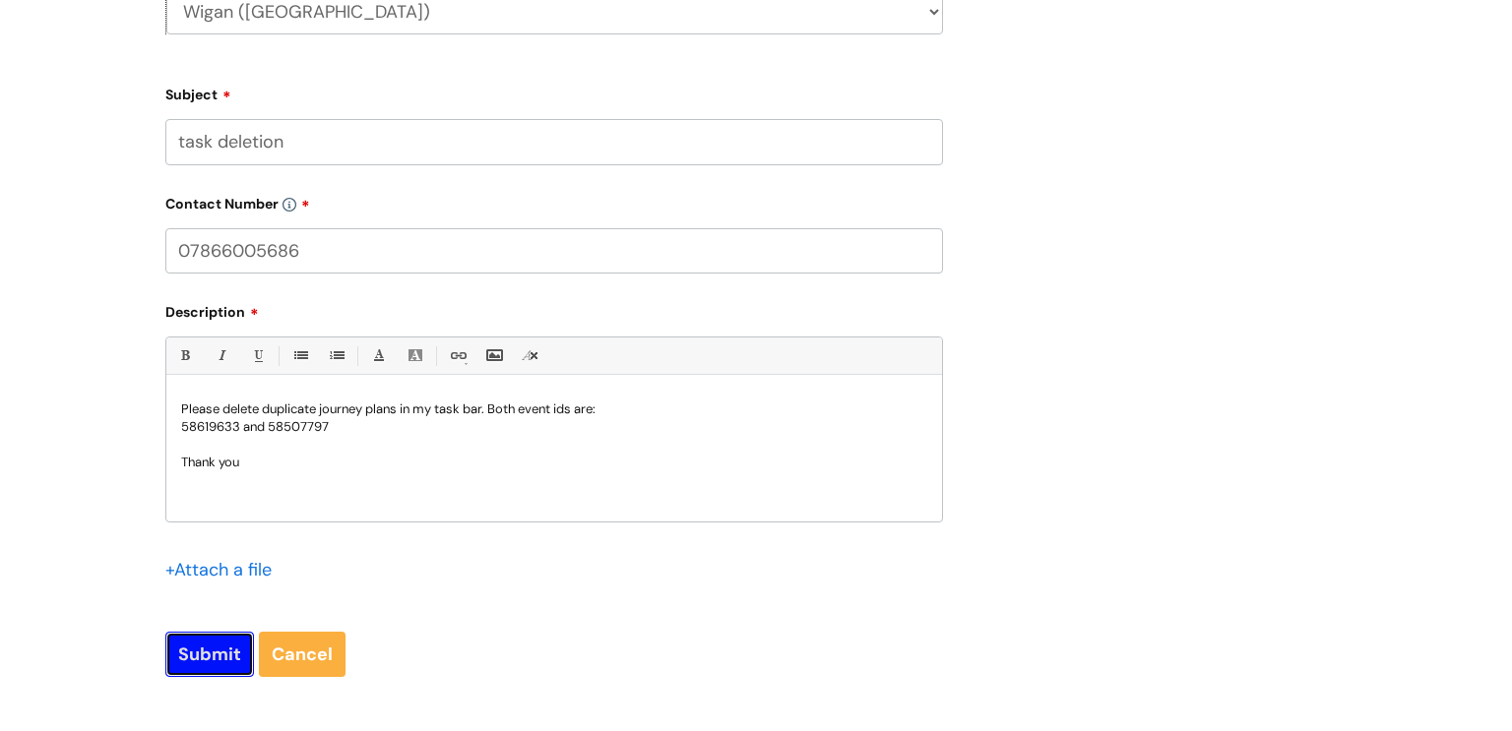
click at [187, 668] on input "Submit" at bounding box center [209, 654] width 89 height 45
type input "Please Wait..."
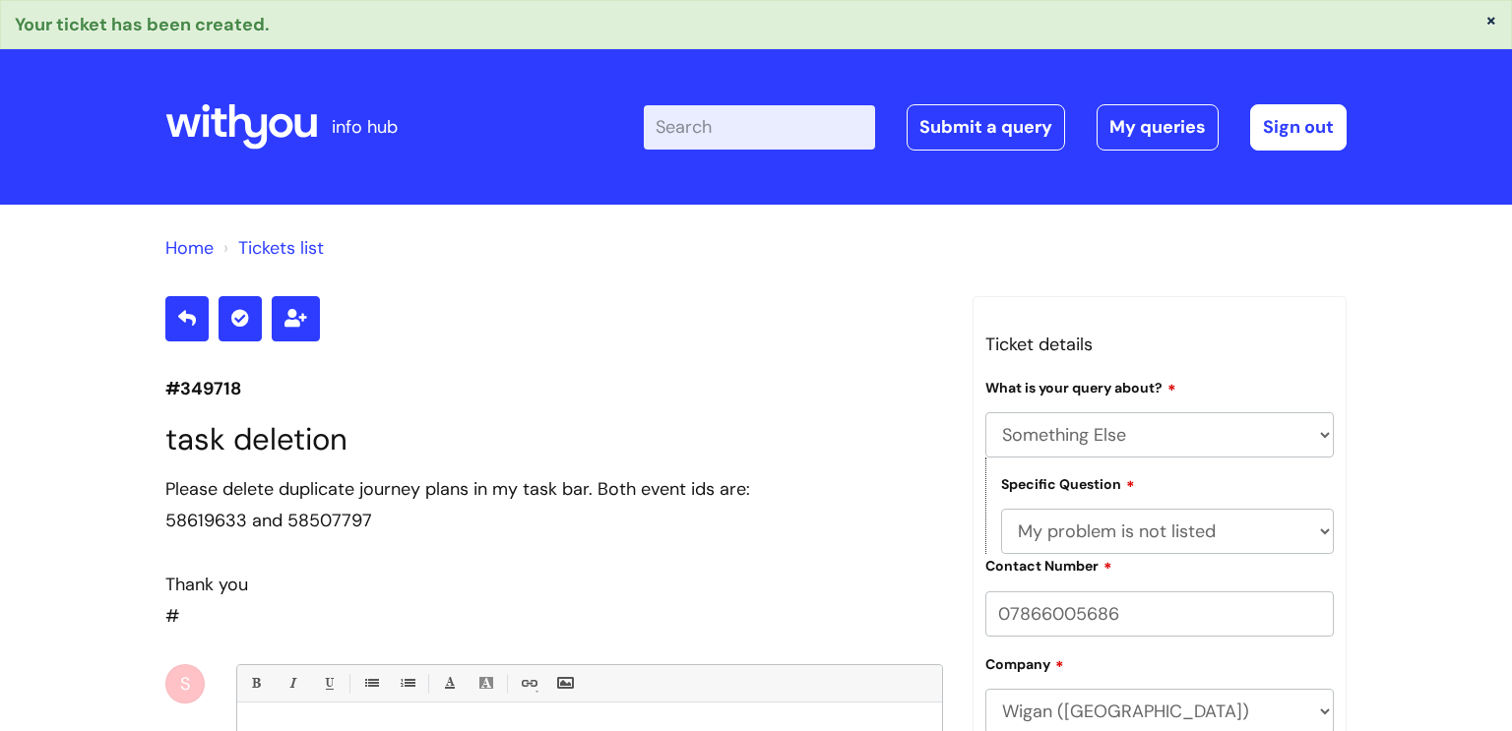
select select "Something Else"
select select "My problem is not listed"
